Goal: Transaction & Acquisition: Obtain resource

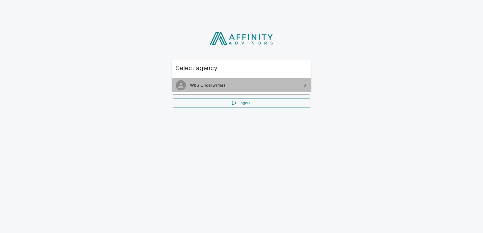
click at [257, 80] on link "W&S Underwriters" at bounding box center [241, 85] width 139 height 14
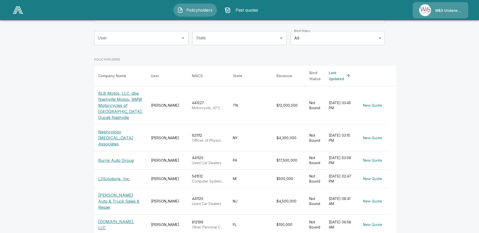
scroll to position [25, 0]
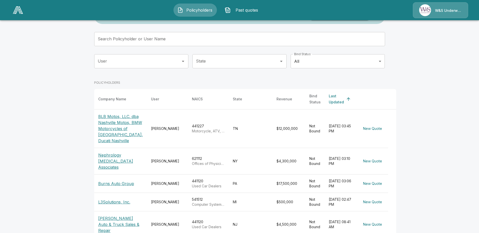
click at [129, 40] on input "Search Policyholder or User Name" at bounding box center [236, 39] width 285 height 14
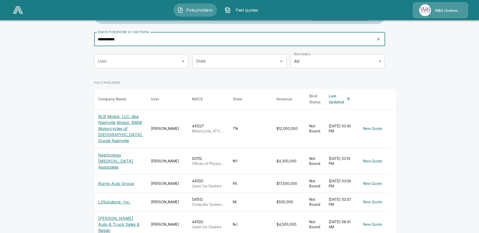
type input "**********"
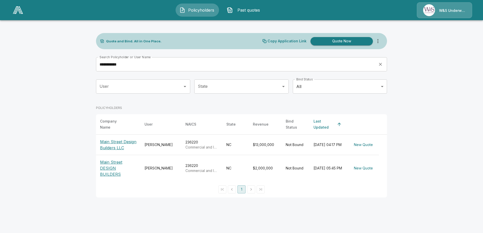
click at [120, 141] on p "Main Street Design Builders LLC" at bounding box center [118, 145] width 36 height 12
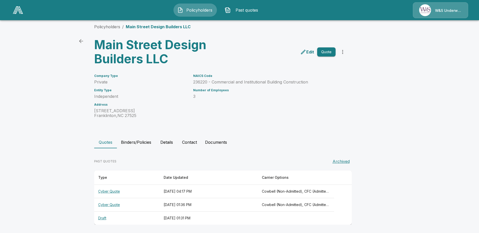
scroll to position [6, 0]
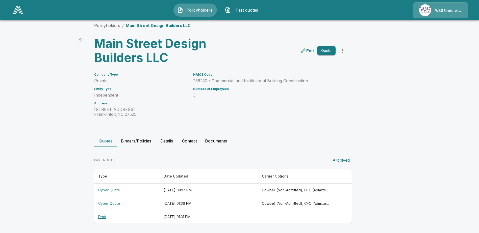
click at [117, 190] on th "Cyber Quote" at bounding box center [126, 190] width 65 height 13
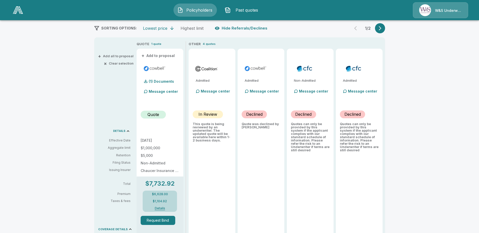
scroll to position [101, 0]
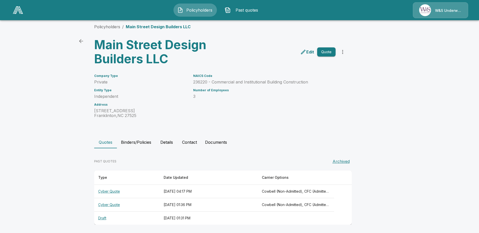
scroll to position [6, 0]
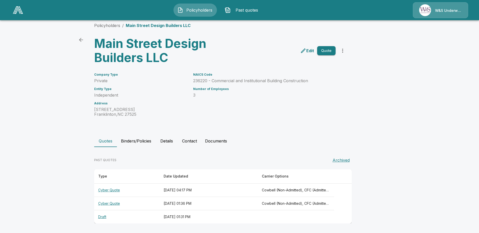
click at [79, 41] on link "back" at bounding box center [81, 40] width 10 height 10
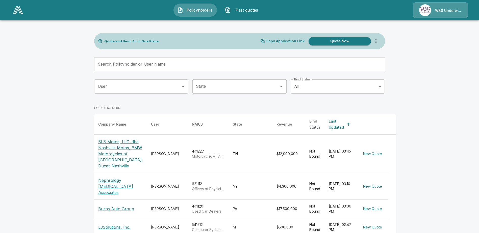
click at [122, 65] on input "Search Policyholder or User Name" at bounding box center [236, 64] width 285 height 14
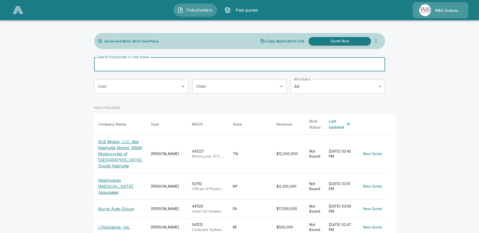
type input "**********"
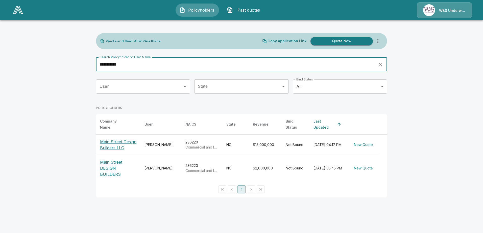
click at [114, 162] on p "Main Street DESIGN BUILDERS" at bounding box center [118, 168] width 36 height 18
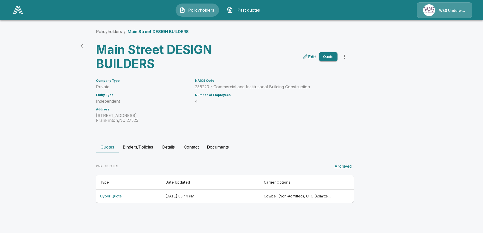
click at [119, 196] on th "Cyber Quote" at bounding box center [128, 196] width 65 height 13
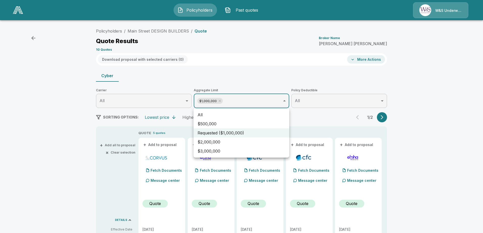
click at [283, 102] on div at bounding box center [241, 116] width 483 height 233
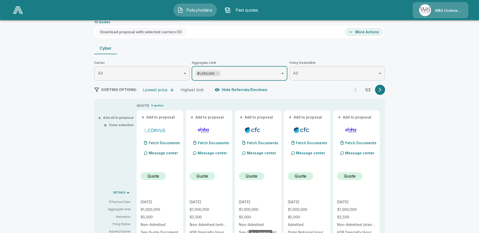
scroll to position [25, 0]
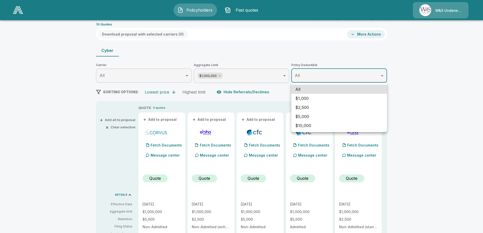
click at [382, 76] on body "Policyholders Past quotes W&S Underwriters Policyholders / Main Street DESIGN B…" at bounding box center [241, 227] width 483 height 504
click at [382, 76] on div at bounding box center [241, 116] width 483 height 233
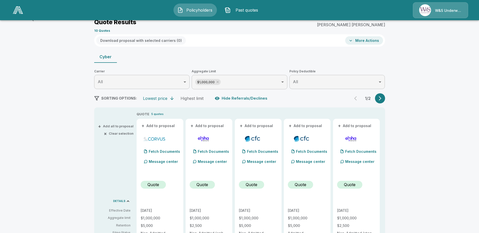
scroll to position [0, 0]
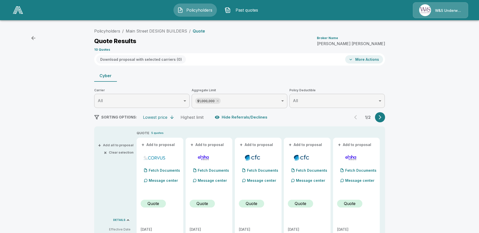
click at [32, 38] on icon "button" at bounding box center [33, 38] width 4 height 4
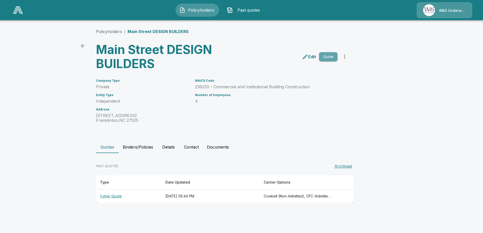
click at [326, 57] on button "Quote" at bounding box center [328, 56] width 18 height 9
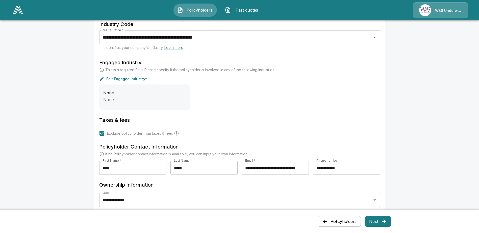
scroll to position [222, 0]
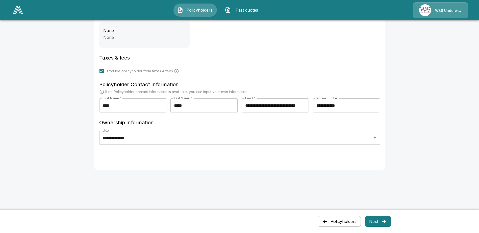
click at [374, 221] on button "Next" at bounding box center [378, 221] width 26 height 11
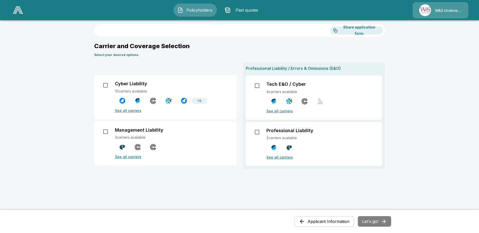
scroll to position [0, 0]
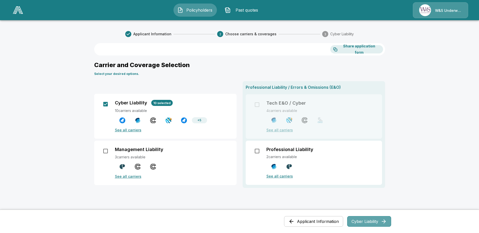
click at [363, 221] on button "Cyber Liability" at bounding box center [369, 221] width 44 height 11
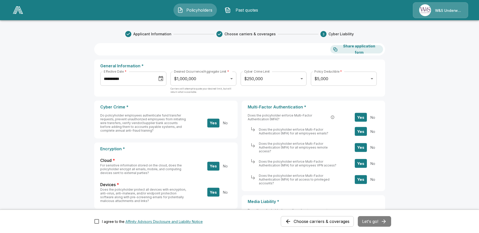
click at [301, 79] on body "**********" at bounding box center [239, 217] width 479 height 435
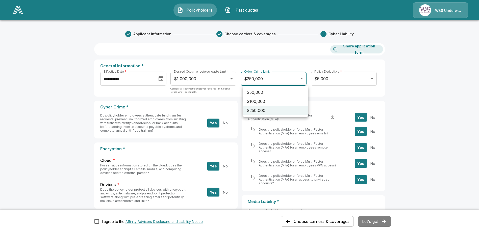
click at [435, 77] on div at bounding box center [239, 116] width 479 height 233
click at [290, 79] on body "**********" at bounding box center [239, 217] width 479 height 435
click at [445, 80] on div at bounding box center [239, 116] width 479 height 233
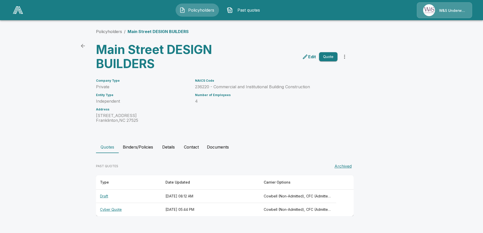
click at [113, 211] on th "Cyber Quote" at bounding box center [128, 209] width 65 height 13
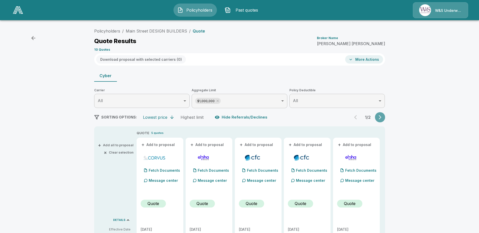
click at [382, 118] on icon "button" at bounding box center [379, 117] width 5 height 5
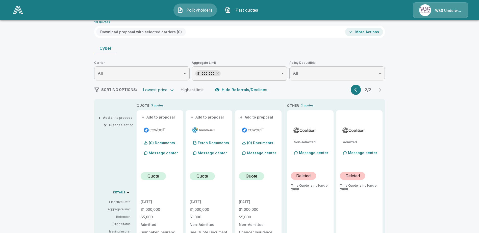
scroll to position [25, 0]
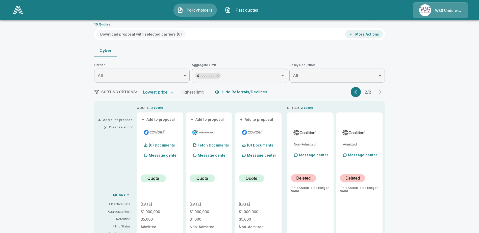
click at [277, 77] on body "Policyholders Past quotes W&S Underwriters Policyholders / Main Street DESIGN B…" at bounding box center [239, 227] width 479 height 504
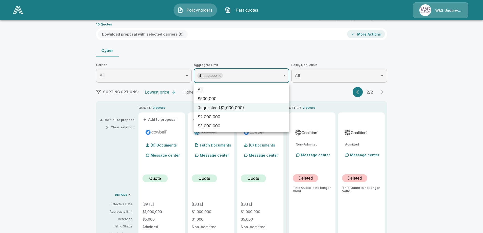
click at [221, 116] on li "$2,000,000" at bounding box center [241, 116] width 96 height 9
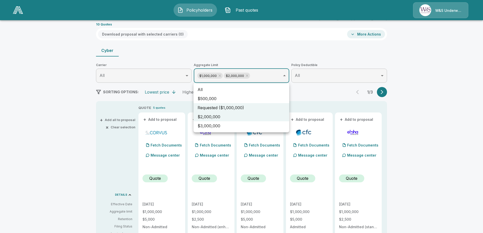
click at [408, 122] on div at bounding box center [241, 116] width 483 height 233
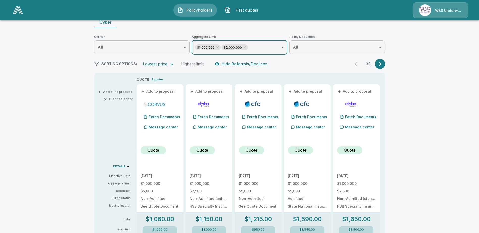
scroll to position [50, 0]
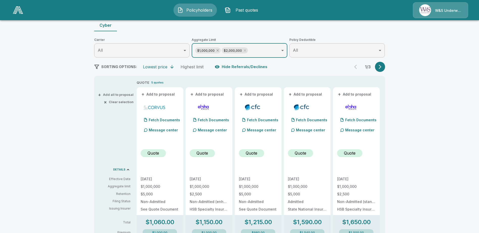
click at [220, 50] on icon at bounding box center [218, 50] width 4 height 4
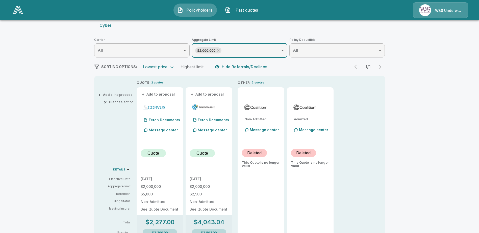
click at [221, 48] on body "Policyholders Past quotes W&S Underwriters Policyholders / Main Street DESIGN B…" at bounding box center [239, 202] width 479 height 504
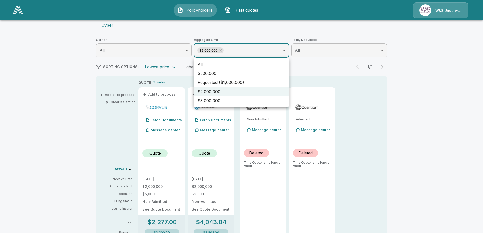
click at [208, 72] on li "$500,000" at bounding box center [241, 73] width 96 height 9
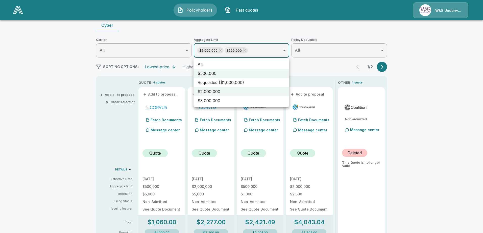
click at [220, 52] on div at bounding box center [241, 116] width 483 height 233
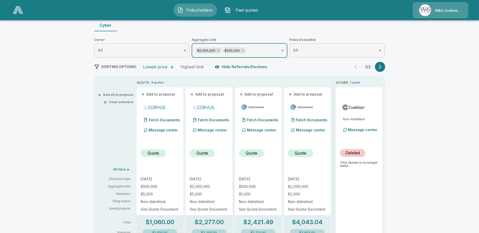
click at [220, 51] on icon at bounding box center [218, 50] width 4 height 4
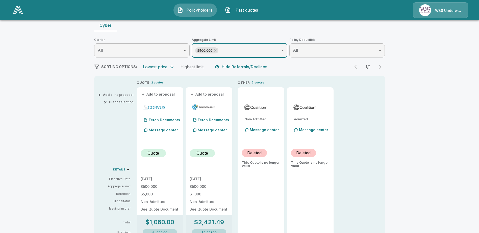
click at [244, 51] on body "Policyholders Past quotes W&S Underwriters Policyholders / Main Street DESIGN B…" at bounding box center [239, 202] width 479 height 504
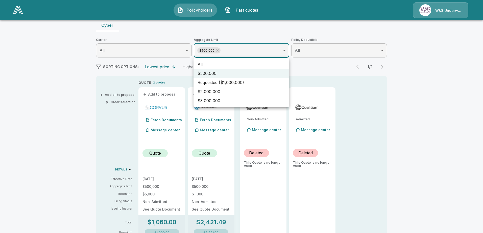
click at [217, 83] on li "Requested ($1,000,000)" at bounding box center [241, 82] width 96 height 9
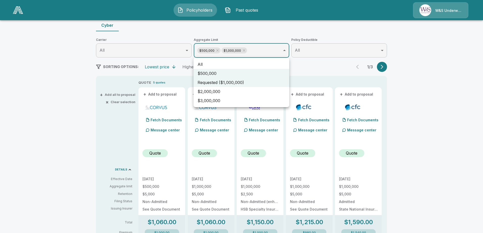
click at [391, 139] on div at bounding box center [241, 116] width 483 height 233
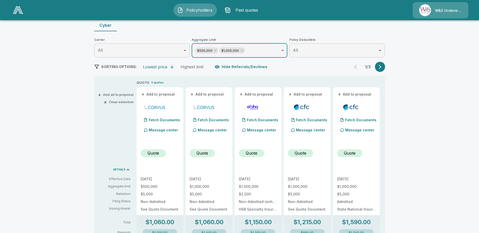
click at [378, 65] on button "button" at bounding box center [380, 67] width 10 height 10
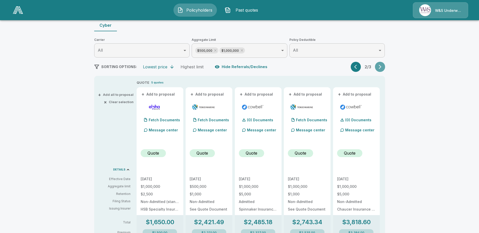
click at [378, 65] on button "button" at bounding box center [380, 67] width 10 height 10
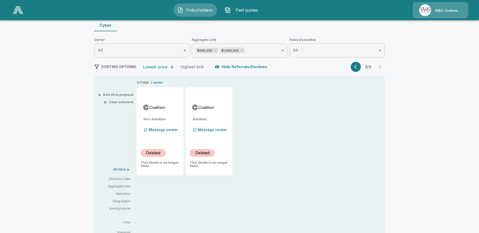
click at [355, 70] on button "button" at bounding box center [356, 67] width 10 height 10
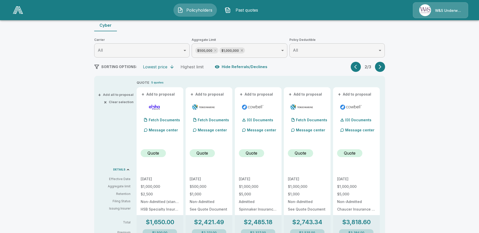
click at [243, 50] on icon at bounding box center [242, 50] width 4 height 4
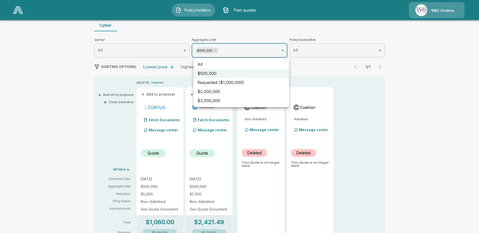
click at [285, 50] on body "Policyholders Past quotes W&S Underwriters Policyholders / Main Street DESIGN B…" at bounding box center [239, 202] width 479 height 504
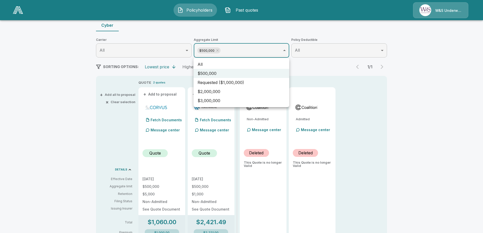
click at [240, 54] on div at bounding box center [241, 116] width 483 height 233
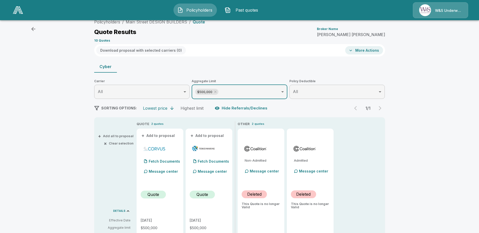
scroll to position [0, 0]
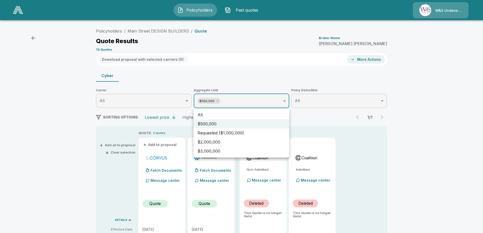
click at [216, 134] on li "Requested ($1,000,000)" at bounding box center [241, 132] width 96 height 9
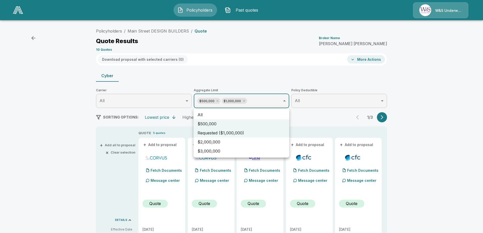
click at [243, 102] on div at bounding box center [241, 116] width 483 height 233
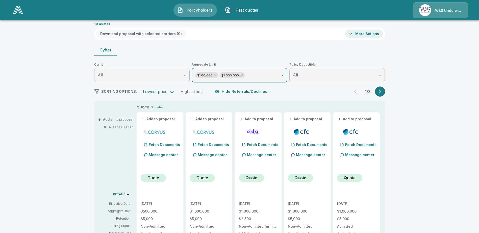
scroll to position [25, 0]
click at [243, 76] on icon at bounding box center [242, 76] width 2 height 2
type input "******"
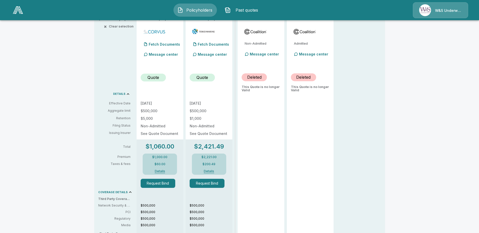
scroll to position [151, 0]
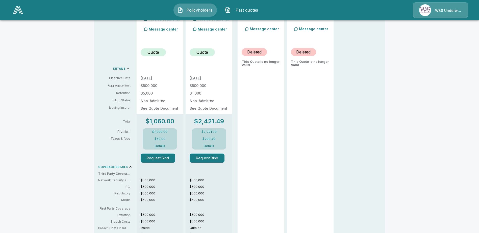
click at [163, 145] on button "Details" at bounding box center [160, 146] width 20 height 3
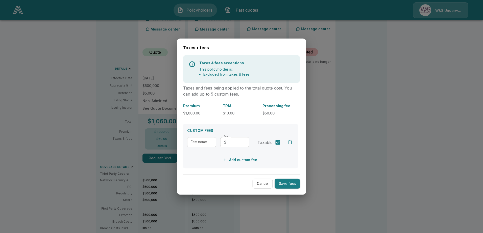
click at [144, 144] on div at bounding box center [241, 116] width 483 height 233
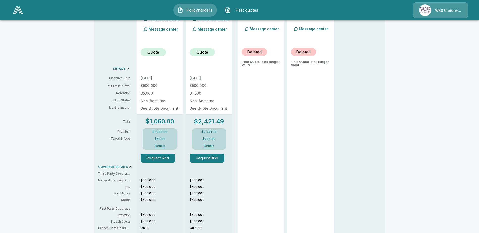
click at [212, 145] on button "Details" at bounding box center [209, 146] width 20 height 3
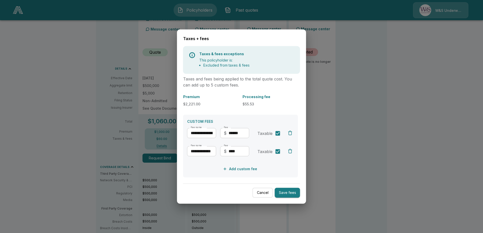
click at [139, 112] on div at bounding box center [241, 116] width 483 height 233
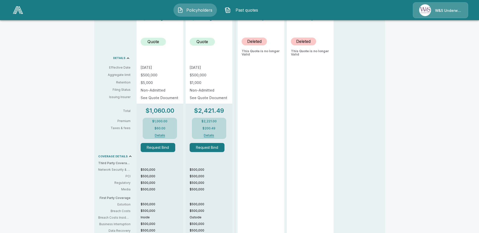
scroll to position [177, 0]
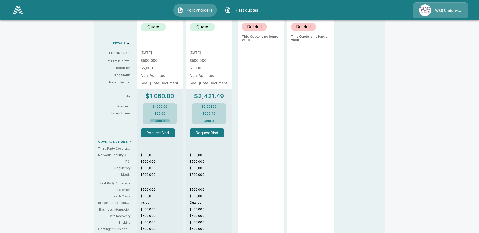
click at [161, 122] on button "Details" at bounding box center [160, 120] width 20 height 3
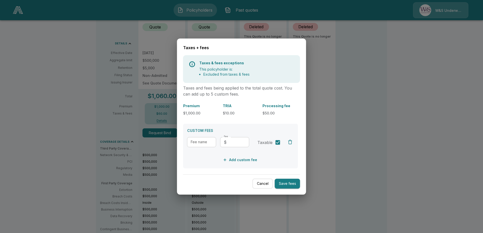
click at [258, 182] on button "Cancel" at bounding box center [262, 184] width 20 height 10
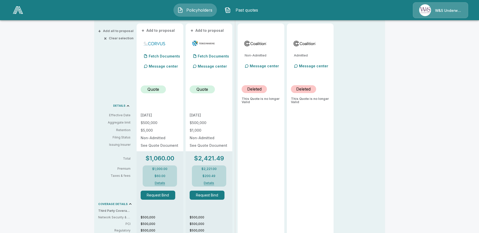
scroll to position [126, 0]
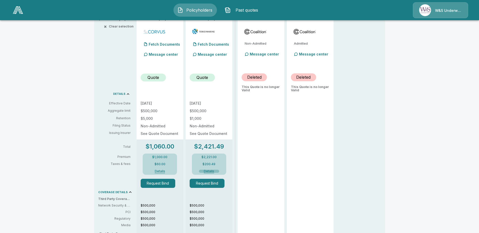
click at [214, 171] on button "Details" at bounding box center [209, 171] width 20 height 3
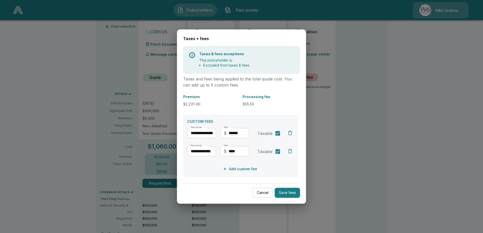
click at [162, 116] on div at bounding box center [241, 116] width 483 height 233
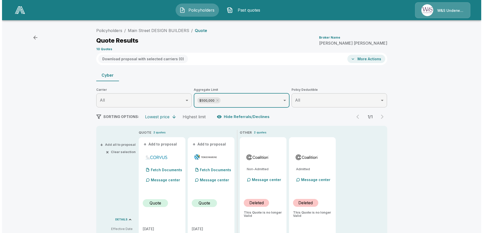
scroll to position [0, 0]
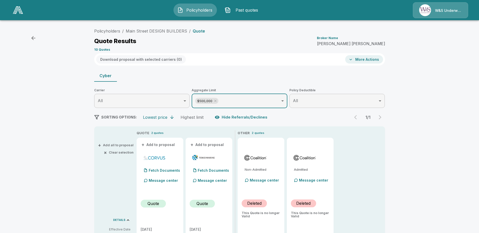
click at [152, 145] on button "+ Add to proposal" at bounding box center [158, 145] width 35 height 6
click at [208, 145] on button "+ Add to proposal" at bounding box center [207, 145] width 35 height 6
click at [154, 58] on button "Download proposal with selected carriers ( 2 )" at bounding box center [140, 59] width 89 height 8
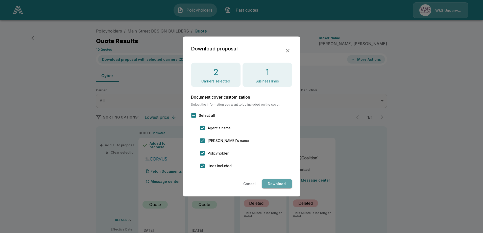
click at [277, 185] on button "Download" at bounding box center [276, 183] width 30 height 9
